Goal: Information Seeking & Learning: Learn about a topic

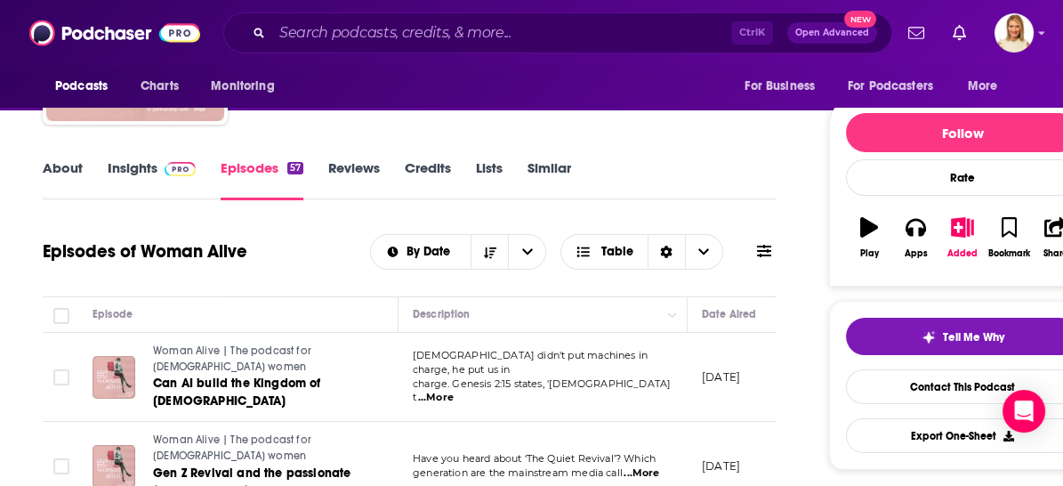
scroll to position [197, 0]
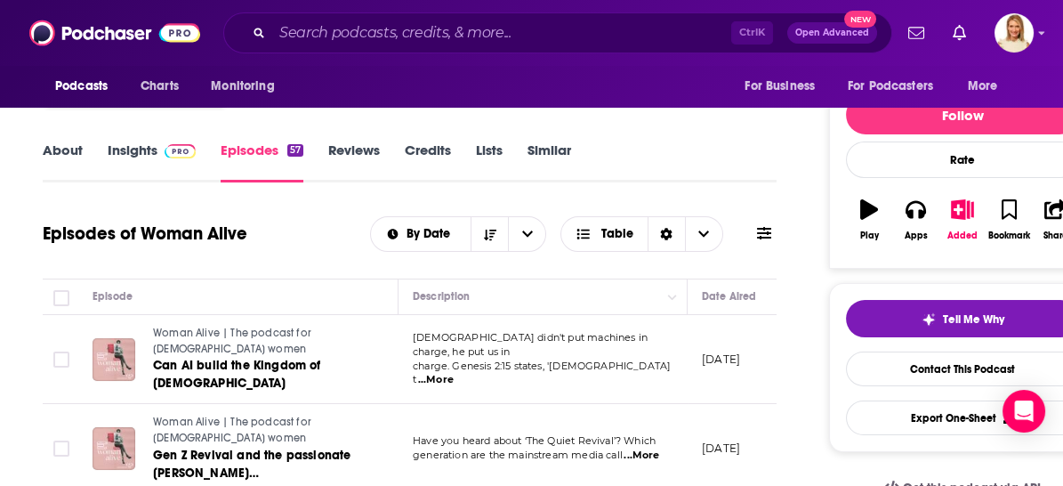
click at [78, 150] on link "About" at bounding box center [63, 161] width 40 height 41
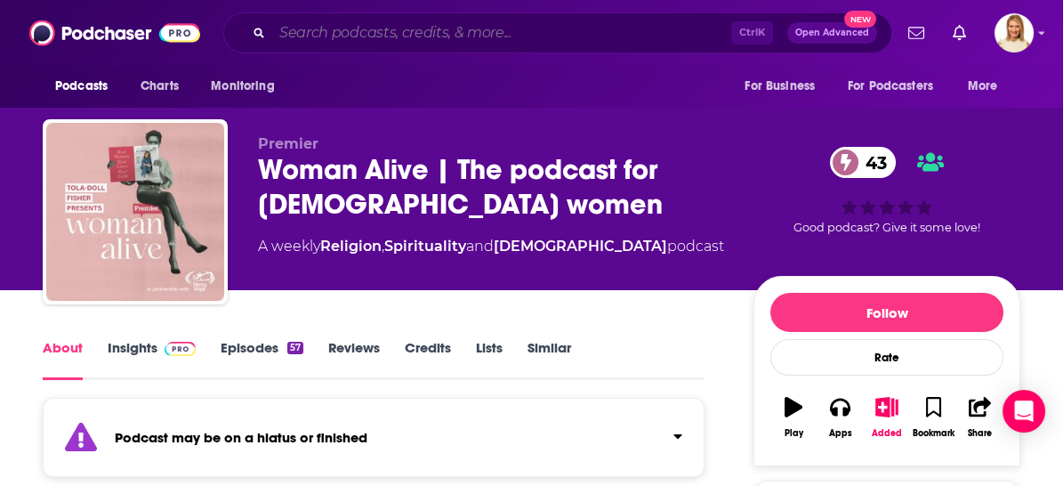
click at [338, 29] on input "Search podcasts, credits, & more..." at bounding box center [501, 33] width 459 height 28
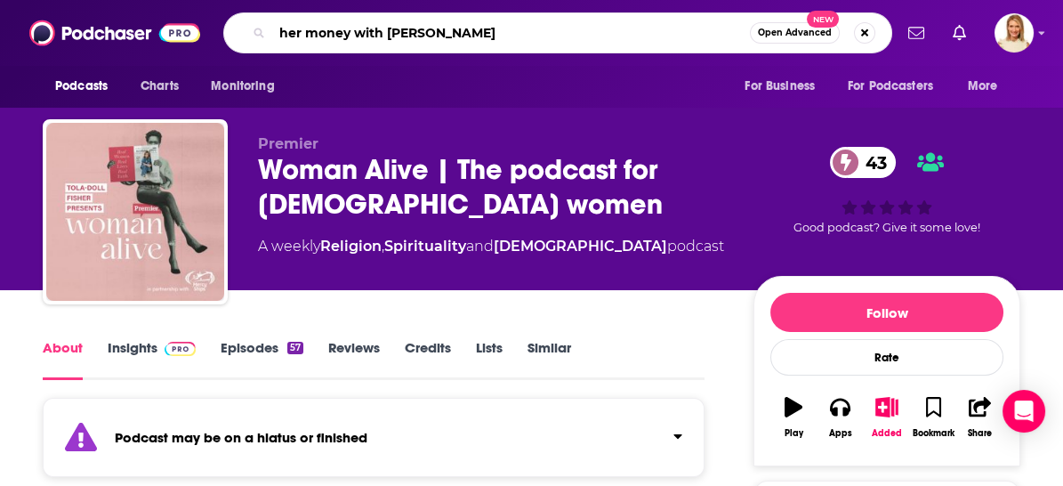
type input "her money with [PERSON_NAME]"
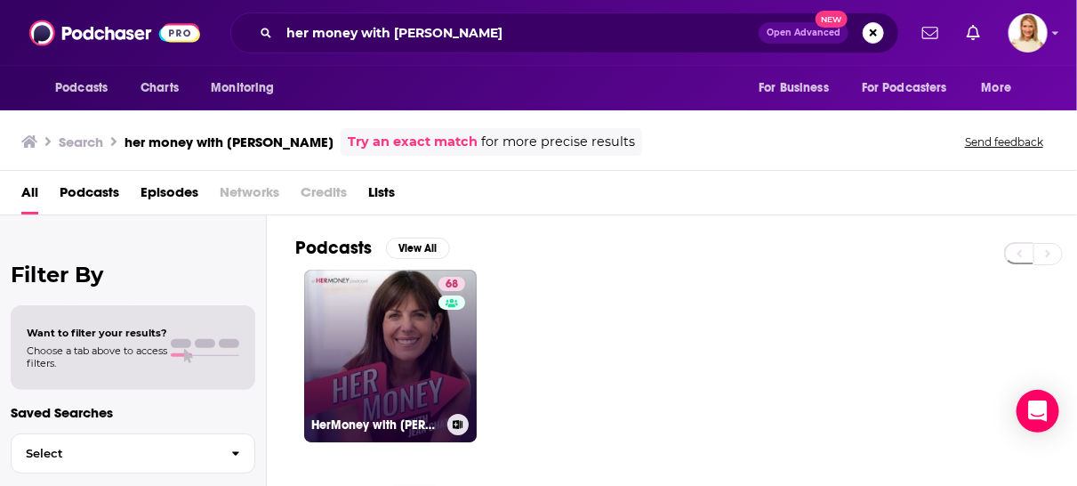
click at [380, 322] on link "68 HerMoney with [PERSON_NAME]" at bounding box center [390, 356] width 173 height 173
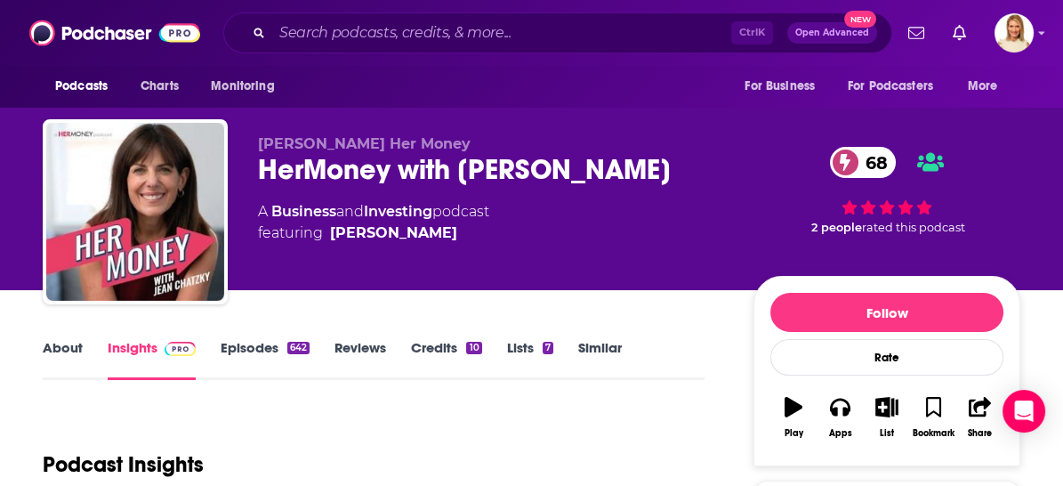
click at [59, 344] on link "About" at bounding box center [63, 359] width 40 height 41
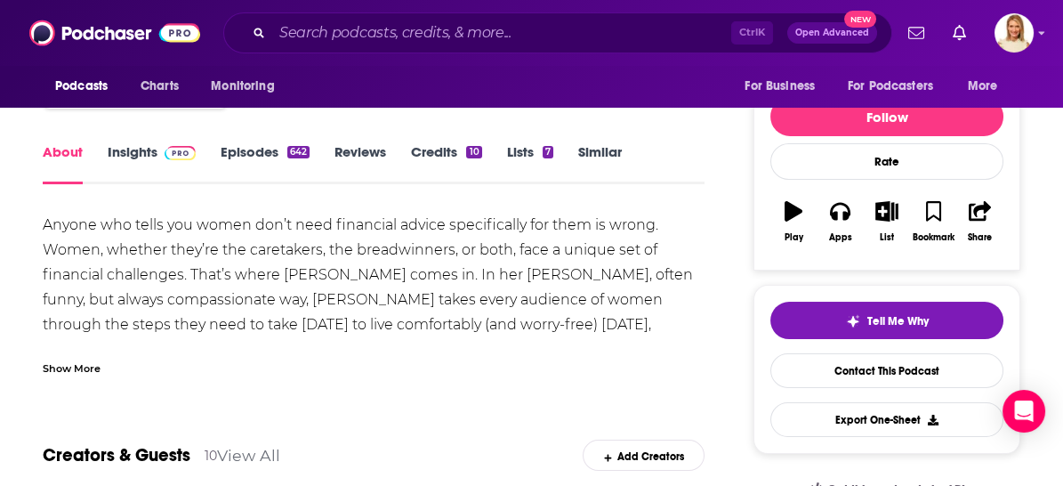
scroll to position [197, 0]
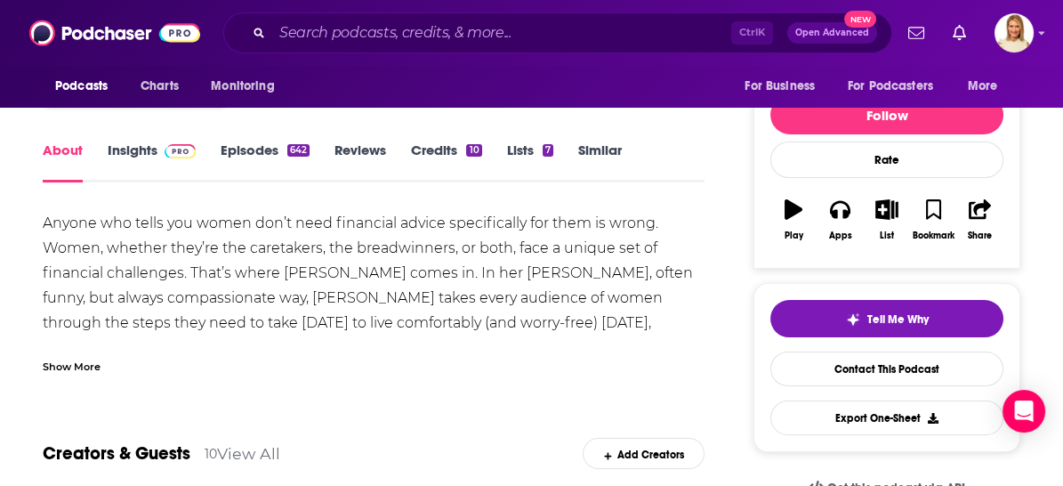
click at [86, 363] on div "Show More" at bounding box center [72, 365] width 58 height 17
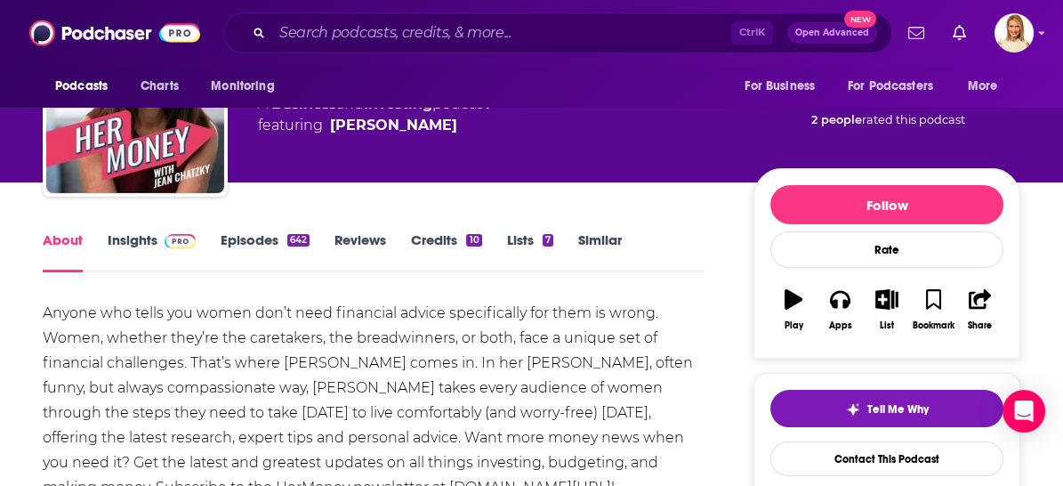
scroll to position [99, 0]
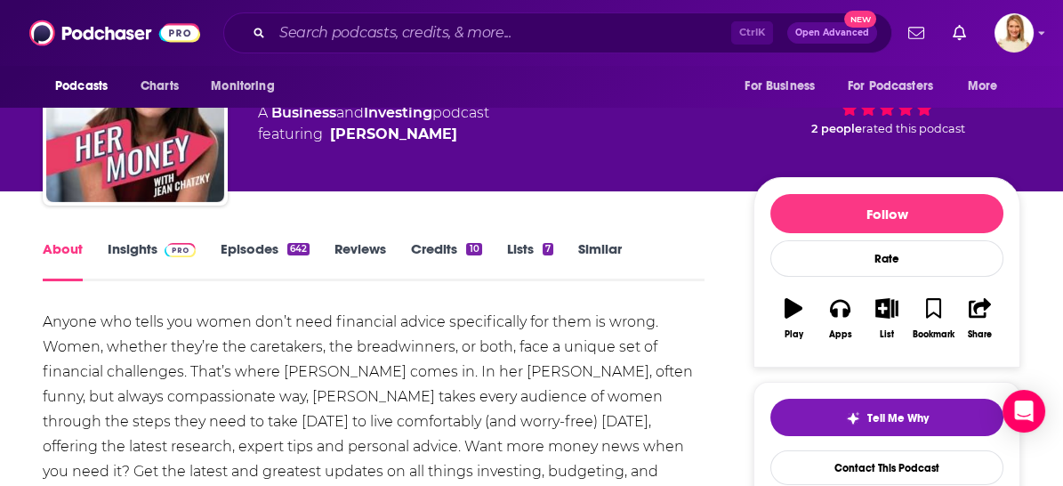
click at [254, 254] on link "Episodes 642" at bounding box center [265, 260] width 89 height 41
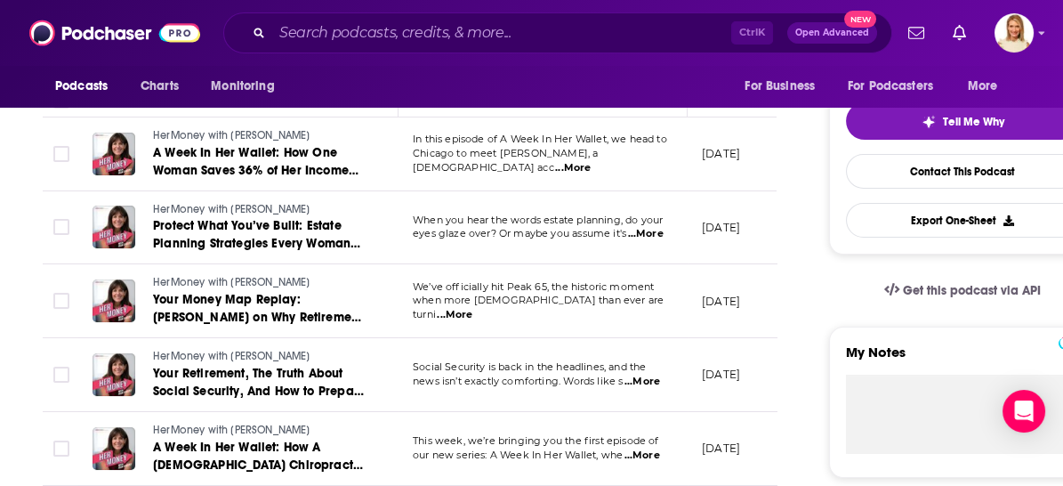
scroll to position [494, 0]
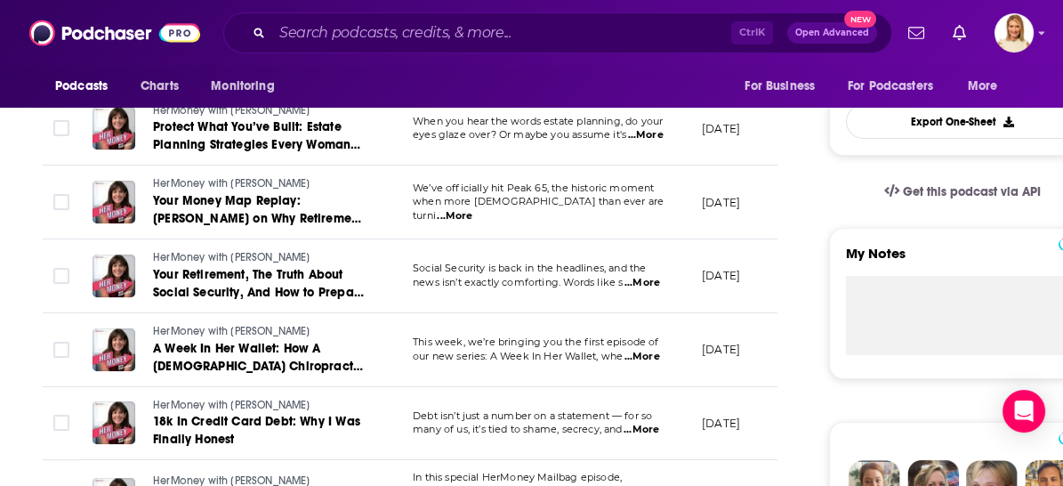
click at [649, 355] on span "...More" at bounding box center [643, 357] width 36 height 14
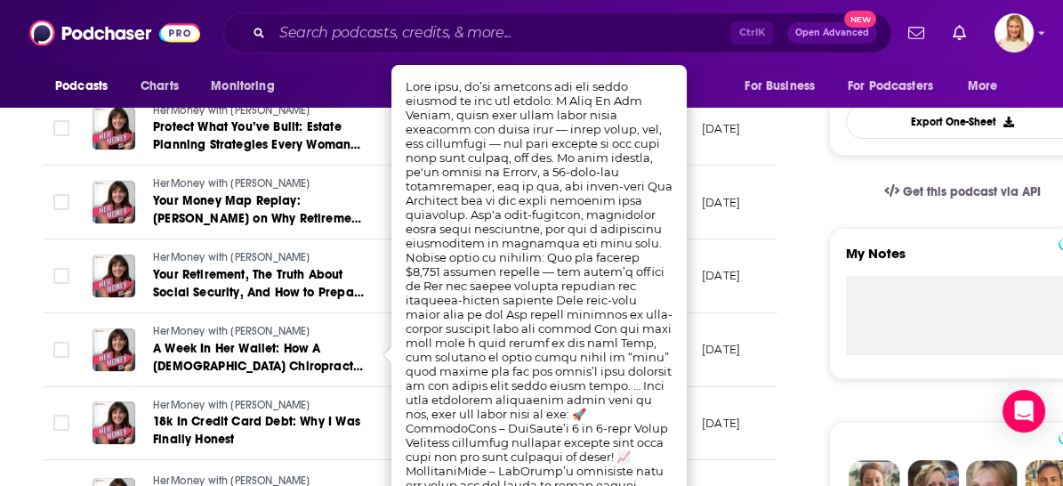
click at [283, 313] on td "HerMoney with [PERSON_NAME] A Week In Her Wallet: How A [DEMOGRAPHIC_DATA] Chir…" at bounding box center [238, 350] width 320 height 74
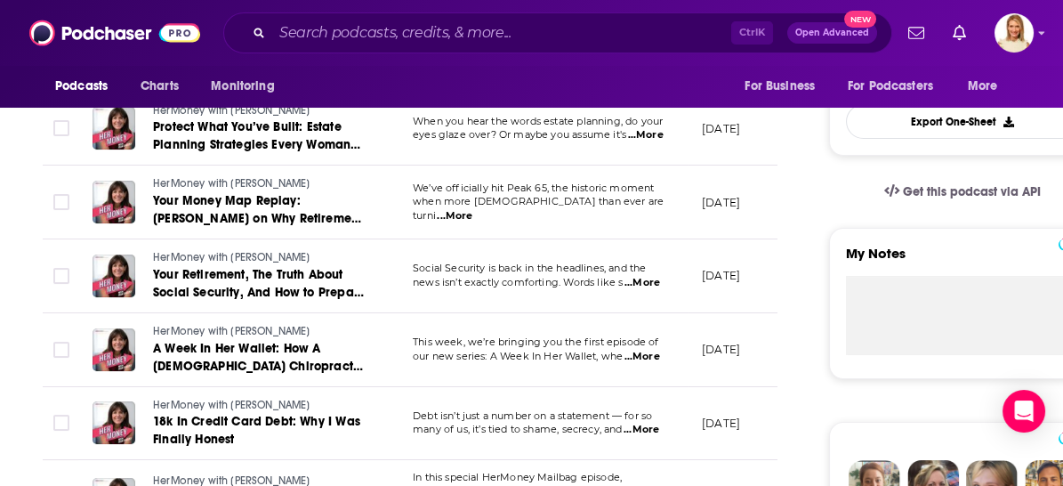
scroll to position [592, 0]
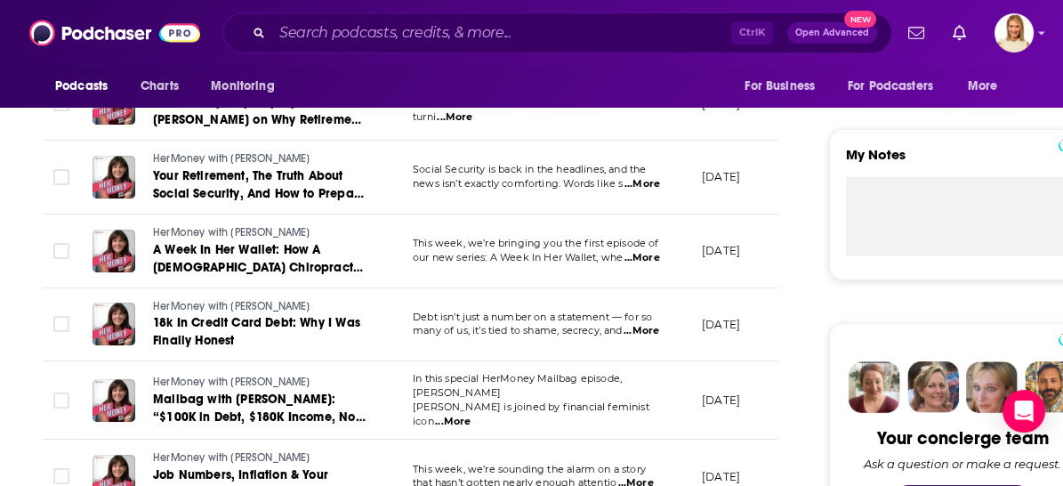
click at [471, 415] on span "...More" at bounding box center [453, 422] width 36 height 14
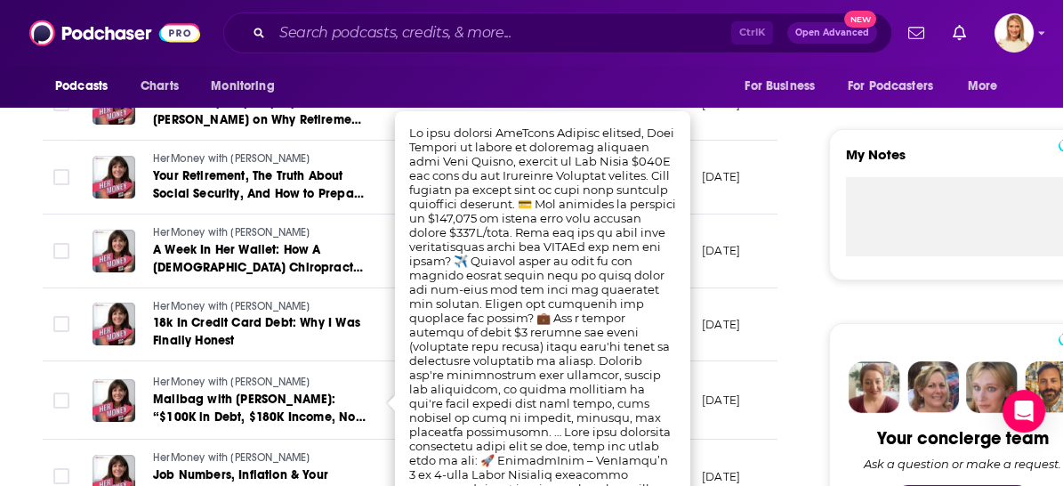
click at [387, 350] on td "HerMoney with [PERSON_NAME] 18k In Credit Card Debt: Why I Was Finally Honest" at bounding box center [238, 325] width 320 height 74
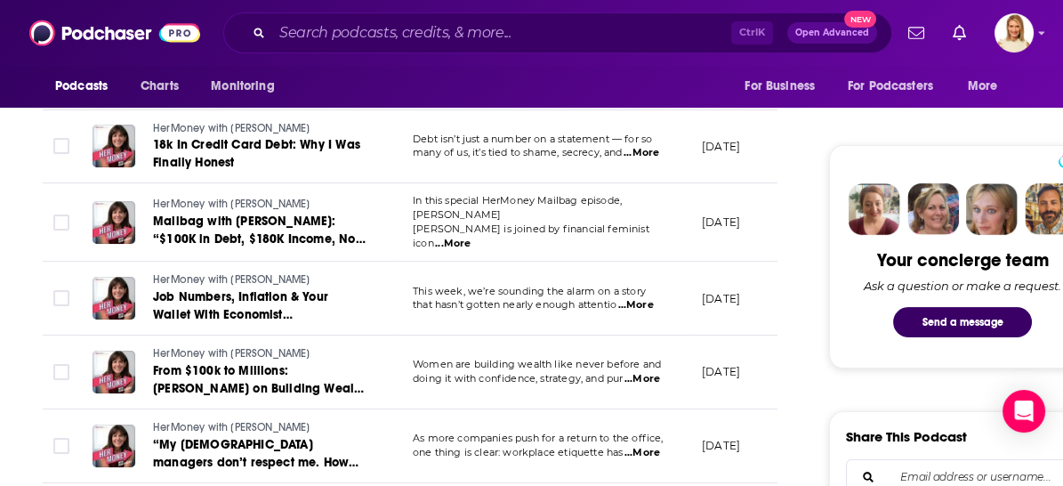
scroll to position [790, 0]
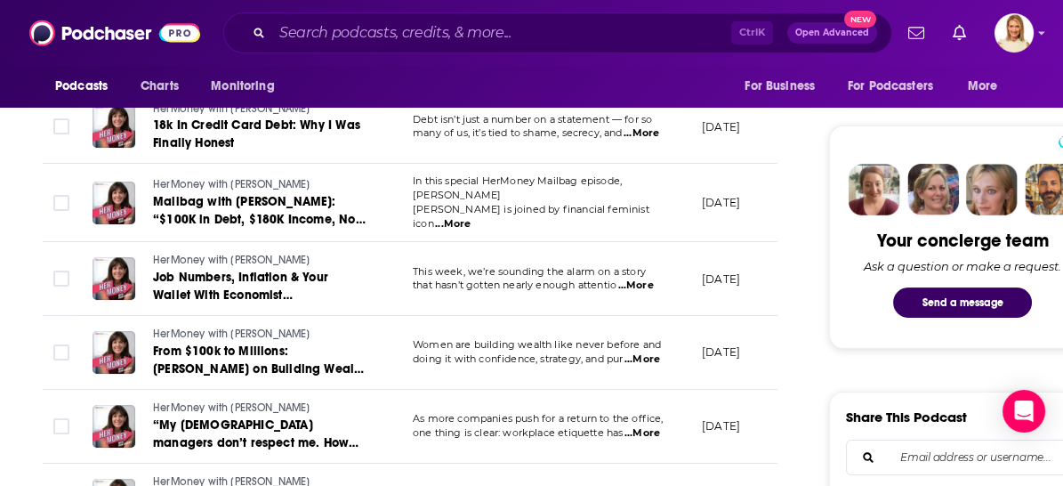
click at [645, 278] on span "...More" at bounding box center [636, 285] width 36 height 14
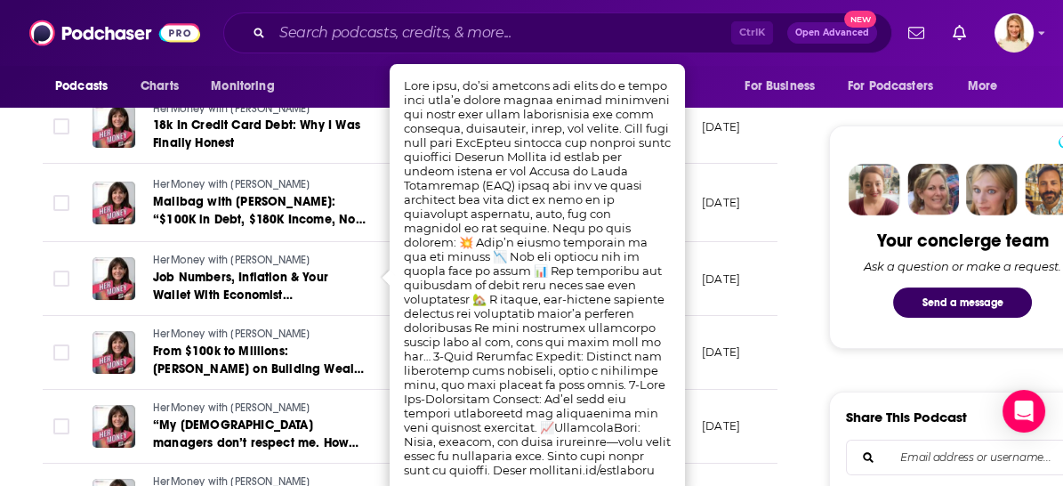
click at [371, 316] on td "HerMoney with [PERSON_NAME] From $100k to Millions: [PERSON_NAME] on Building W…" at bounding box center [238, 353] width 320 height 74
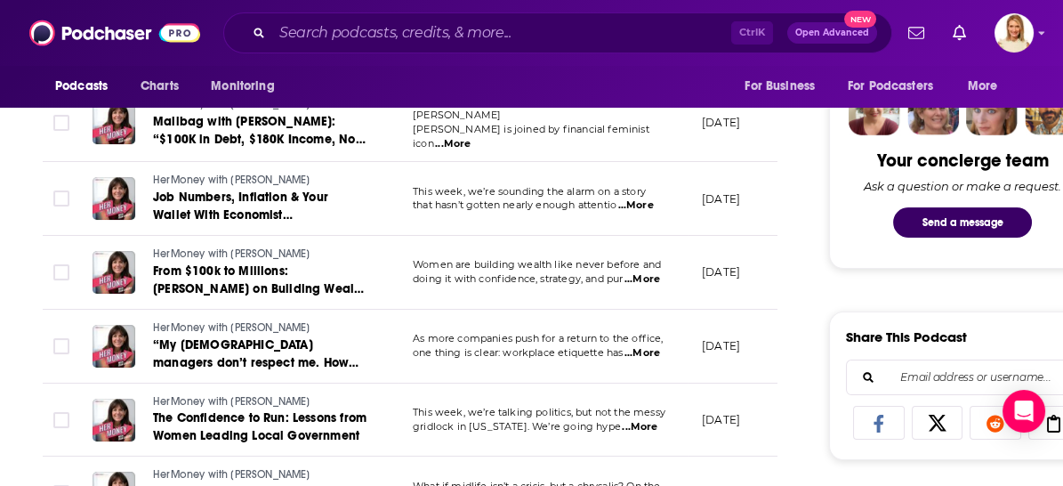
scroll to position [988, 0]
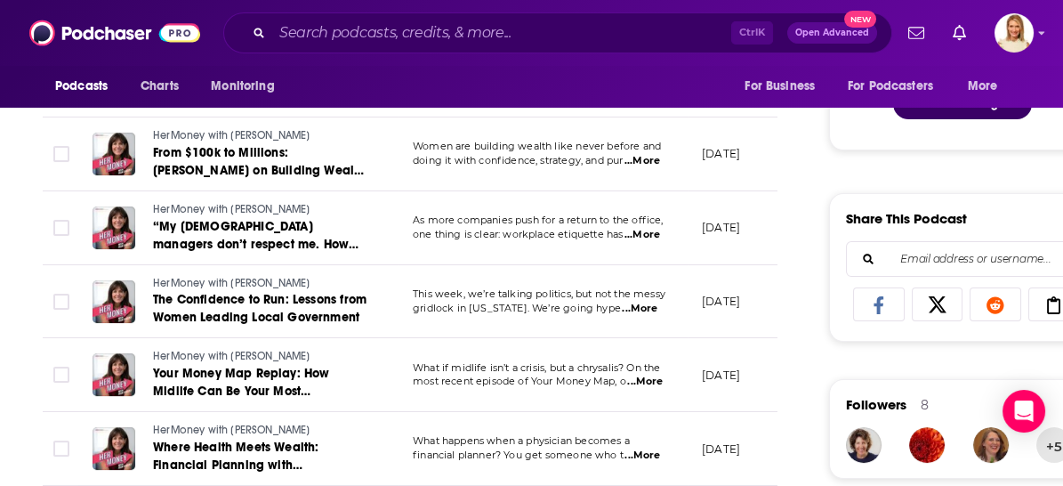
click at [646, 228] on span "...More" at bounding box center [643, 235] width 36 height 14
click at [345, 338] on td "HerMoney with [PERSON_NAME] Your Money Map Replay: How Midlife Can Be Your Most…" at bounding box center [238, 375] width 320 height 74
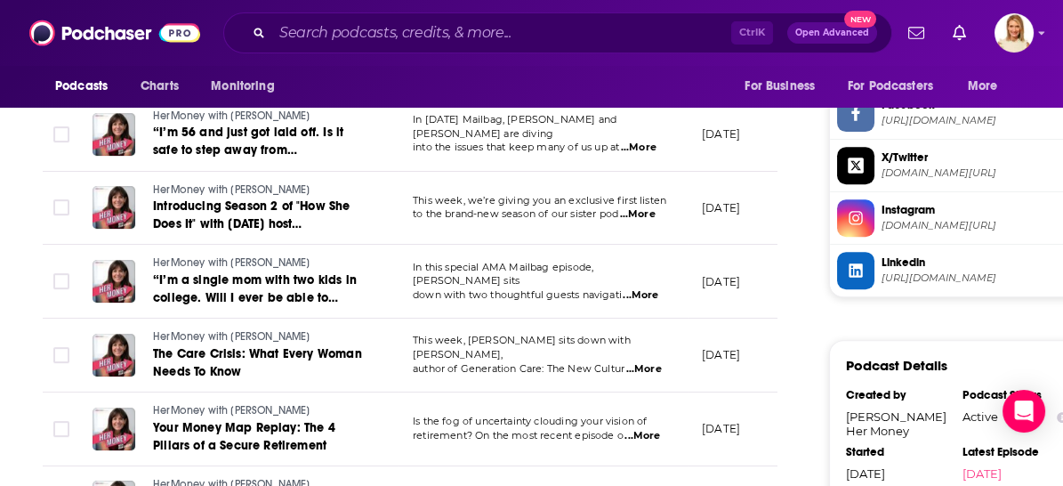
scroll to position [1680, 0]
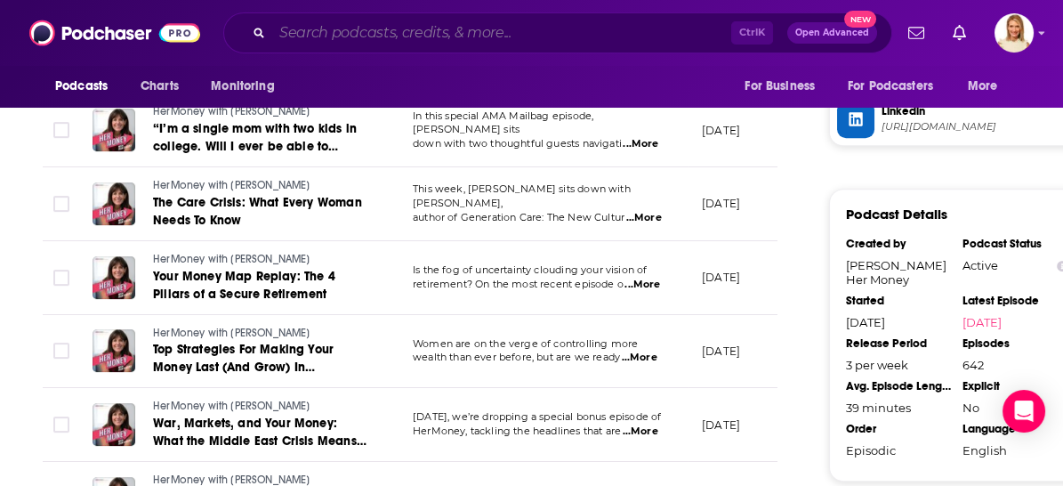
click at [445, 26] on input "Search podcasts, credits, & more..." at bounding box center [501, 33] width 459 height 28
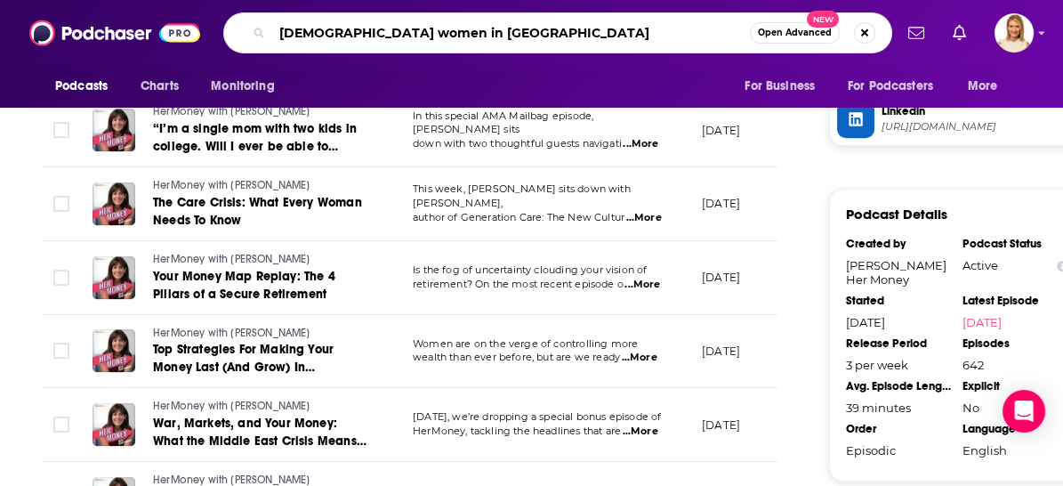
type input "[DEMOGRAPHIC_DATA] women in business"
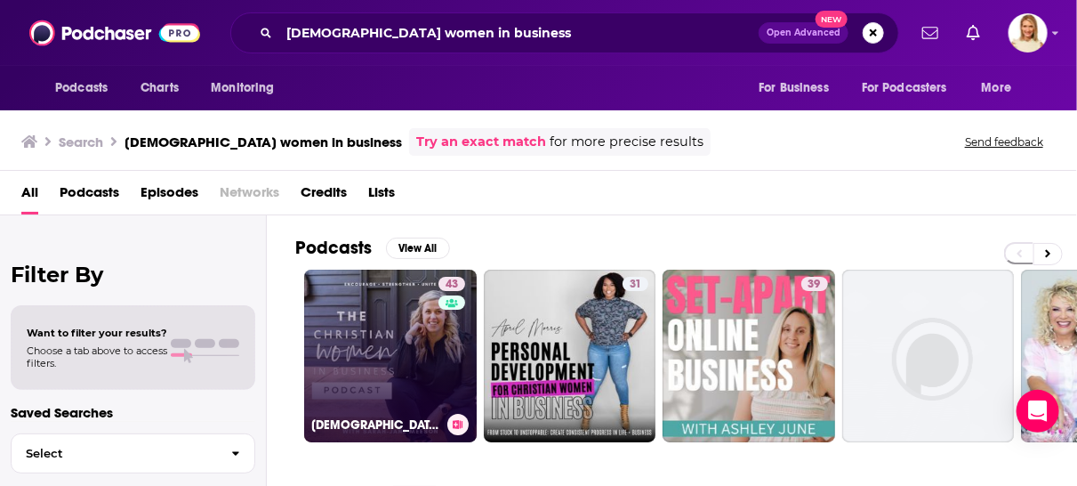
click at [415, 334] on link "43 [DEMOGRAPHIC_DATA] Women in Business" at bounding box center [390, 356] width 173 height 173
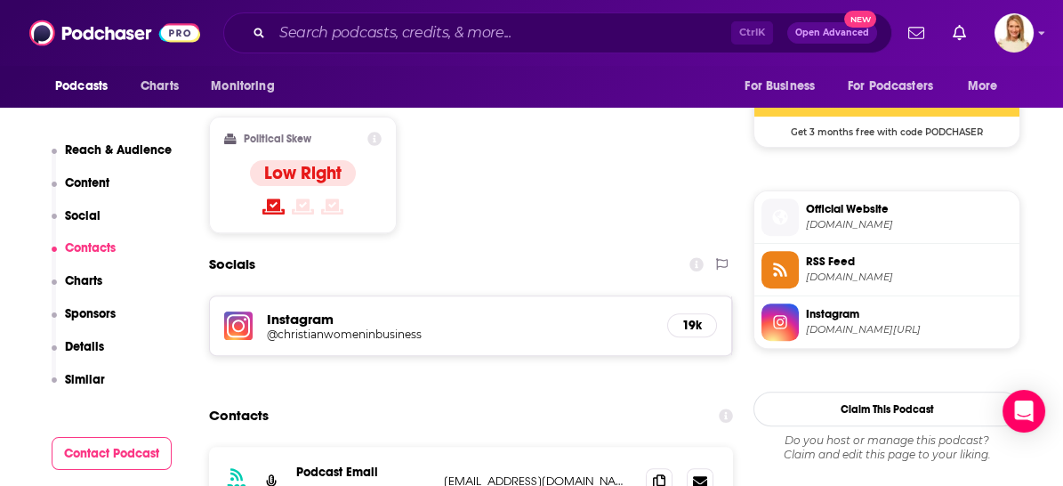
scroll to position [1680, 0]
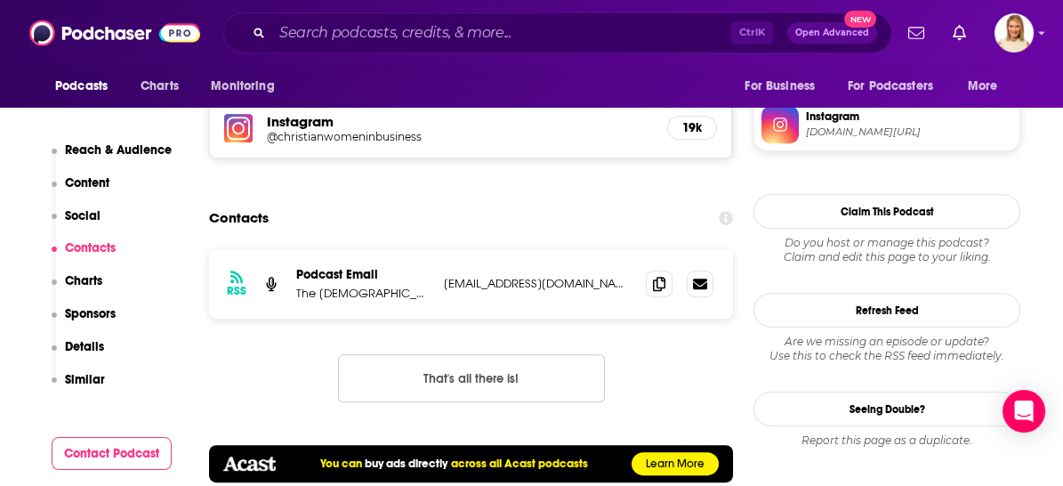
click at [97, 252] on p "Contacts" at bounding box center [90, 247] width 51 height 15
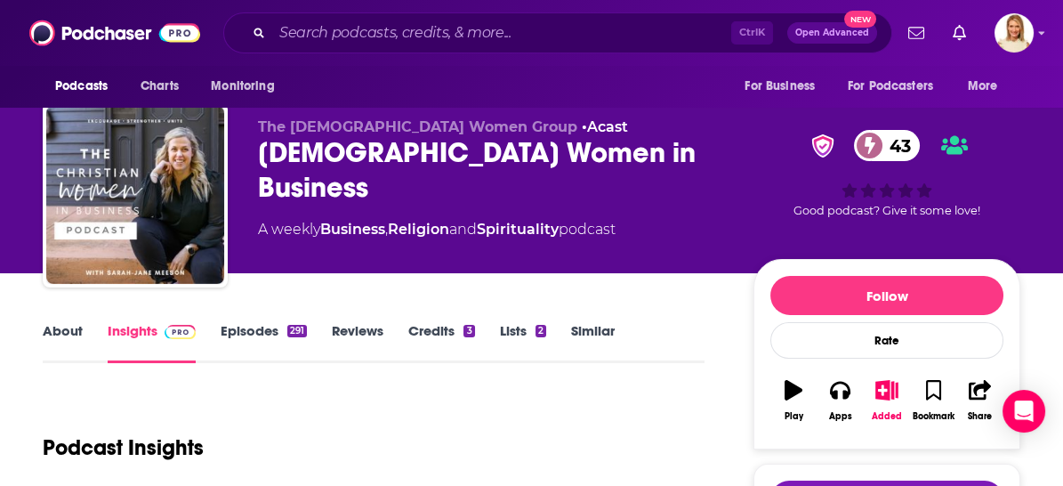
scroll to position [0, 0]
